Goal: Go to known website: Access a specific website the user already knows

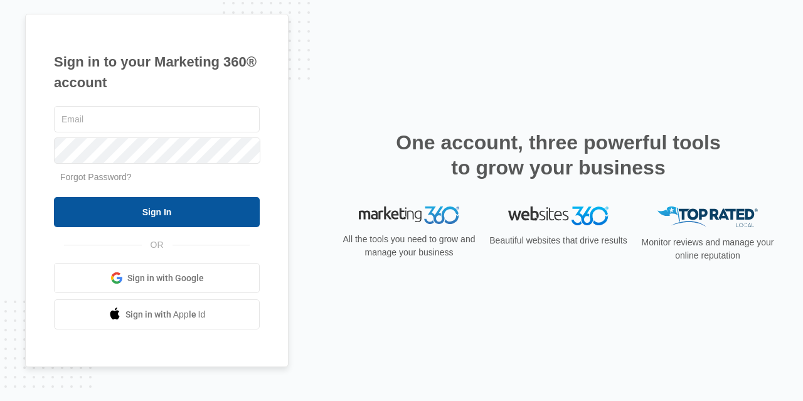
type input "[PERSON_NAME][EMAIL_ADDRESS][PERSON_NAME][DOMAIN_NAME]"
click at [160, 209] on input "Sign In" at bounding box center [157, 212] width 206 height 30
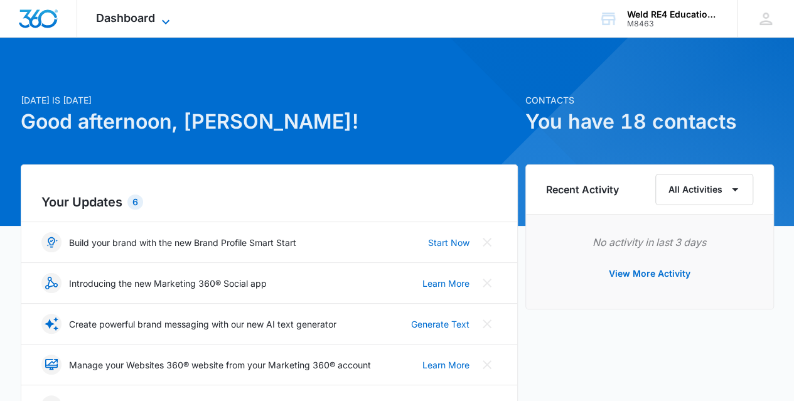
click at [164, 18] on icon at bounding box center [165, 21] width 15 height 15
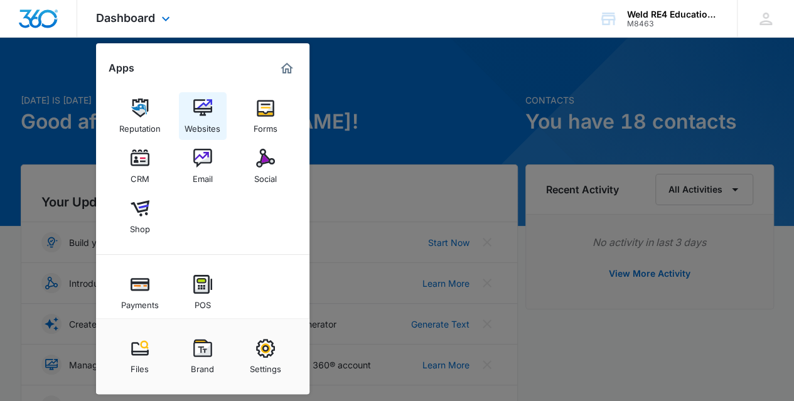
click at [207, 115] on img at bounding box center [202, 108] width 19 height 19
